Goal: Find specific page/section: Find specific page/section

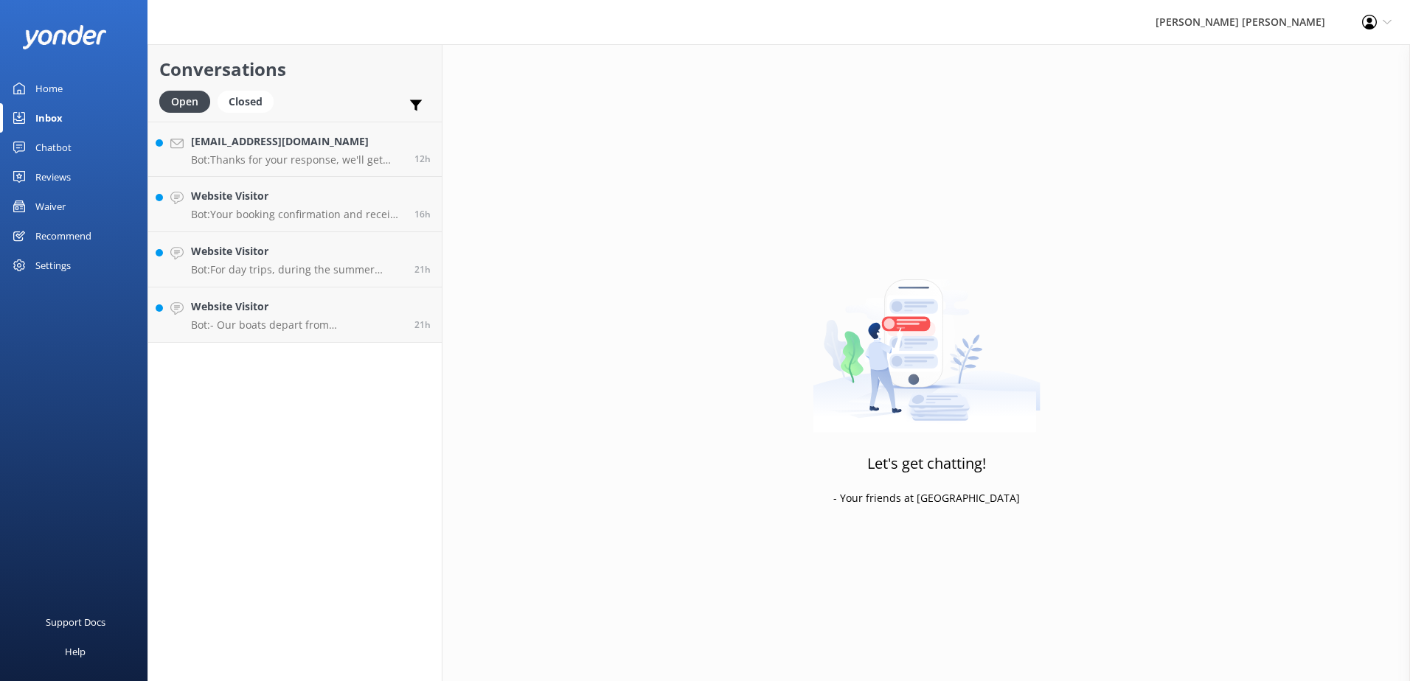
click at [65, 209] on div "Waiver" at bounding box center [50, 206] width 30 height 29
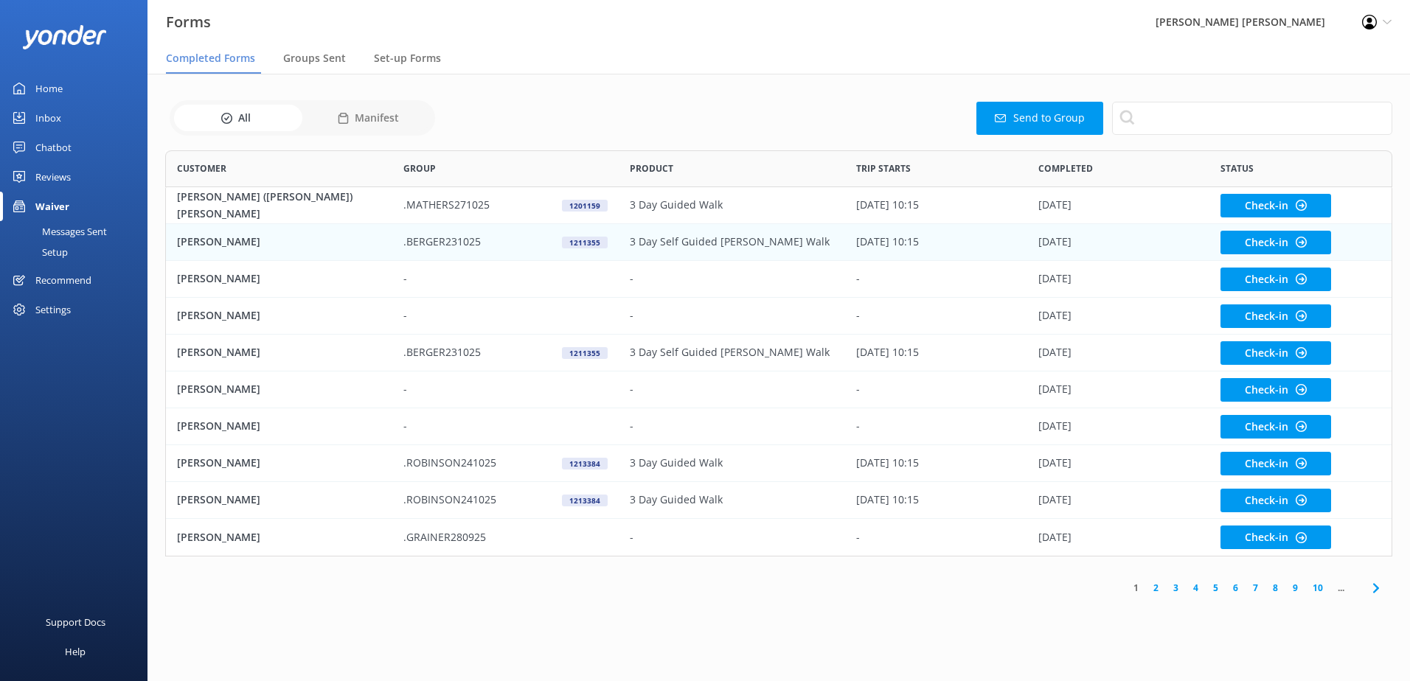
scroll to position [395, 1216]
